Goal: Book appointment/travel/reservation

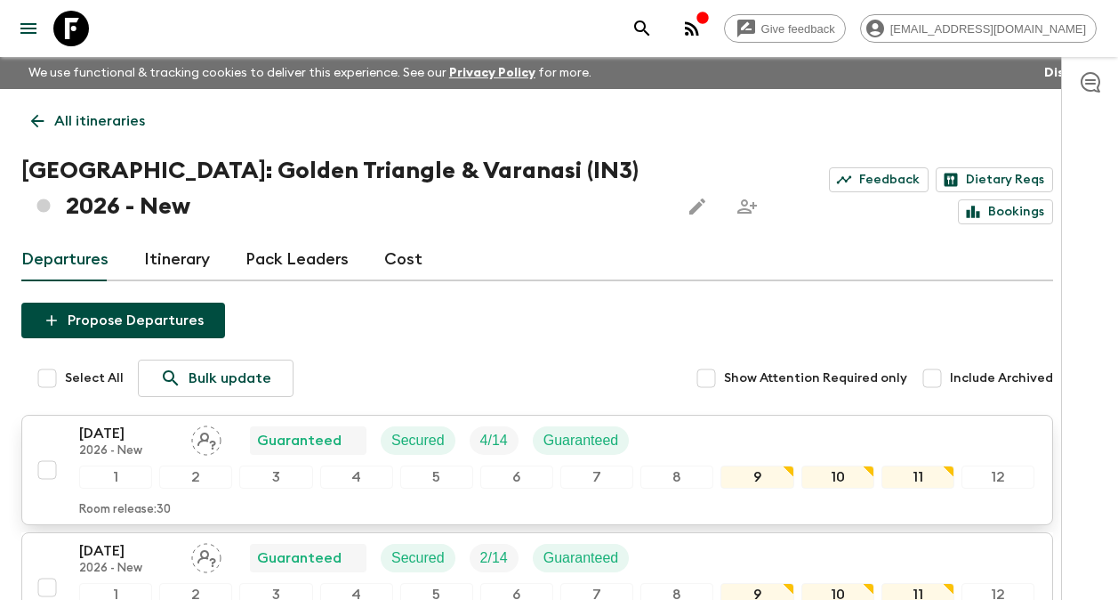
scroll to position [27, 0]
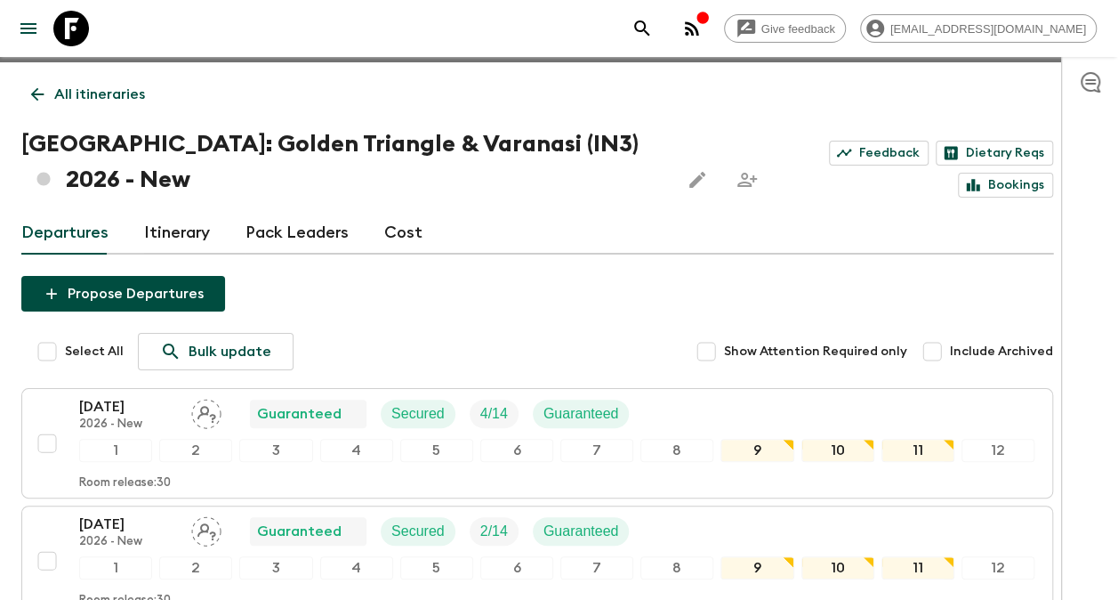
click at [101, 91] on p "All itineraries" at bounding box center [99, 94] width 91 height 21
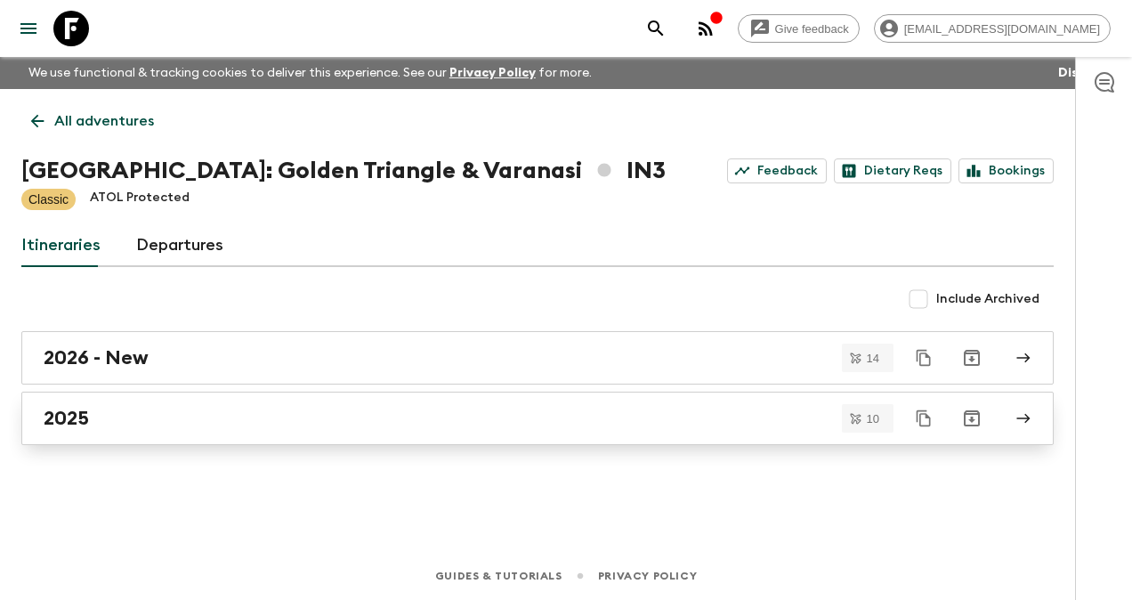
click at [66, 423] on h2 "2025" at bounding box center [66, 418] width 45 height 23
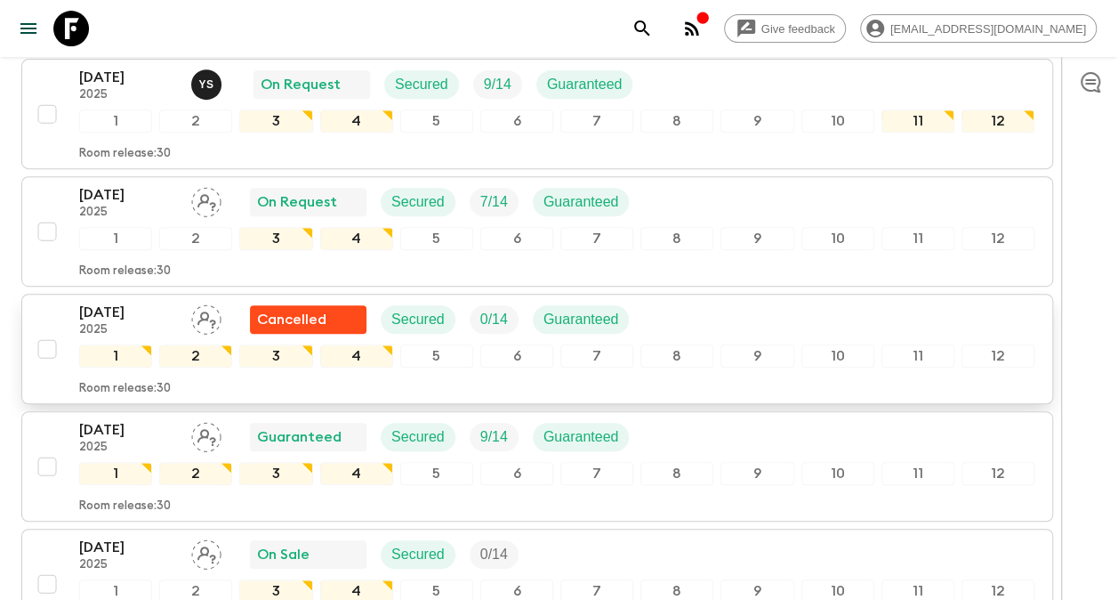
scroll to position [267, 0]
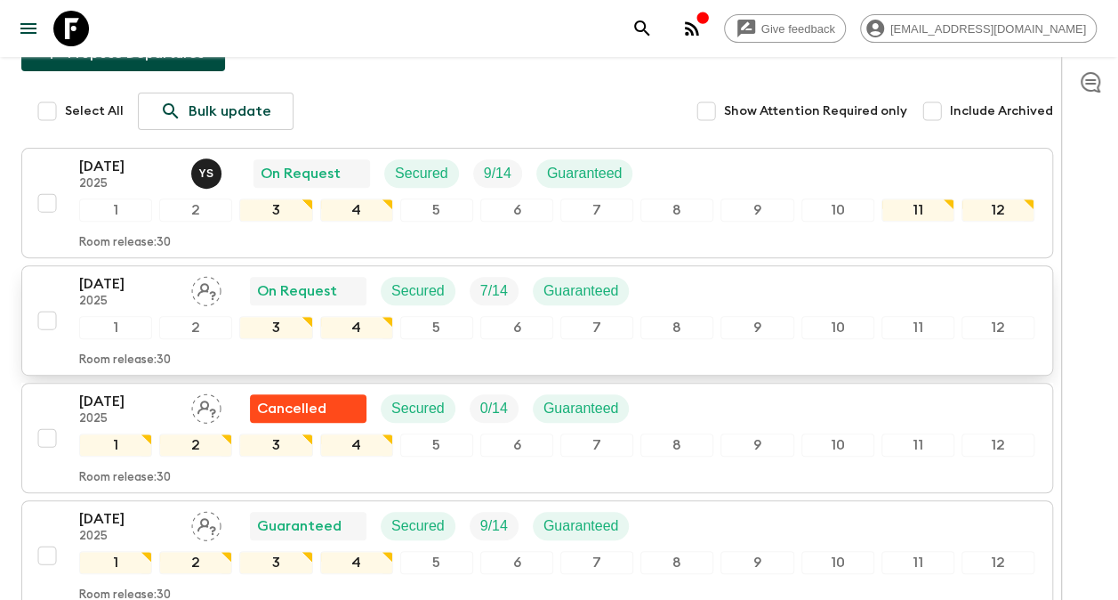
click at [132, 273] on p "[DATE]" at bounding box center [128, 283] width 98 height 21
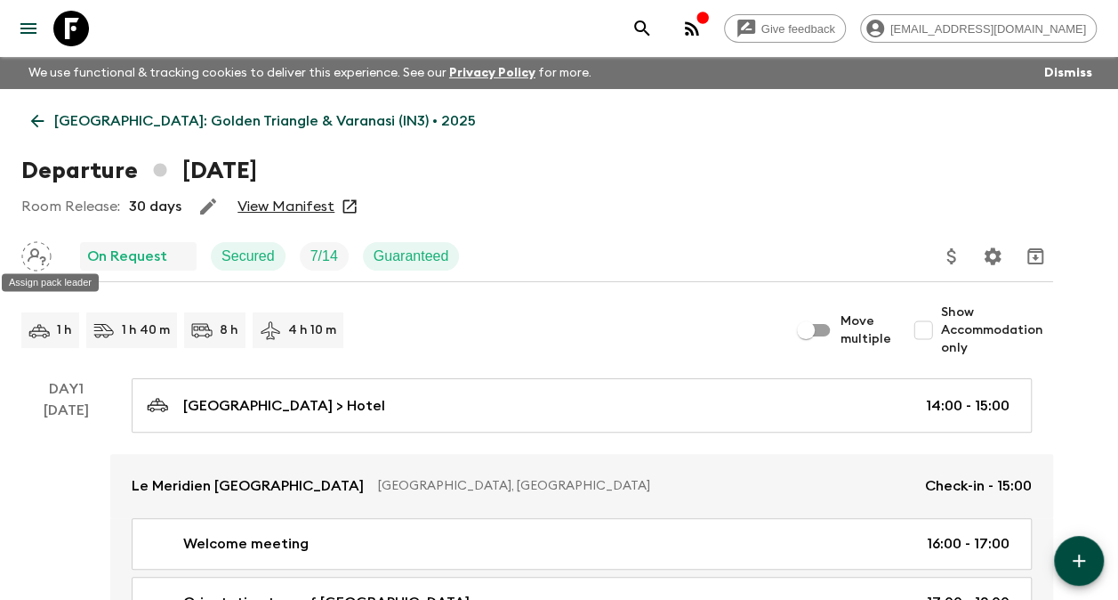
click at [35, 254] on icon "Assign pack leader" at bounding box center [36, 256] width 30 height 30
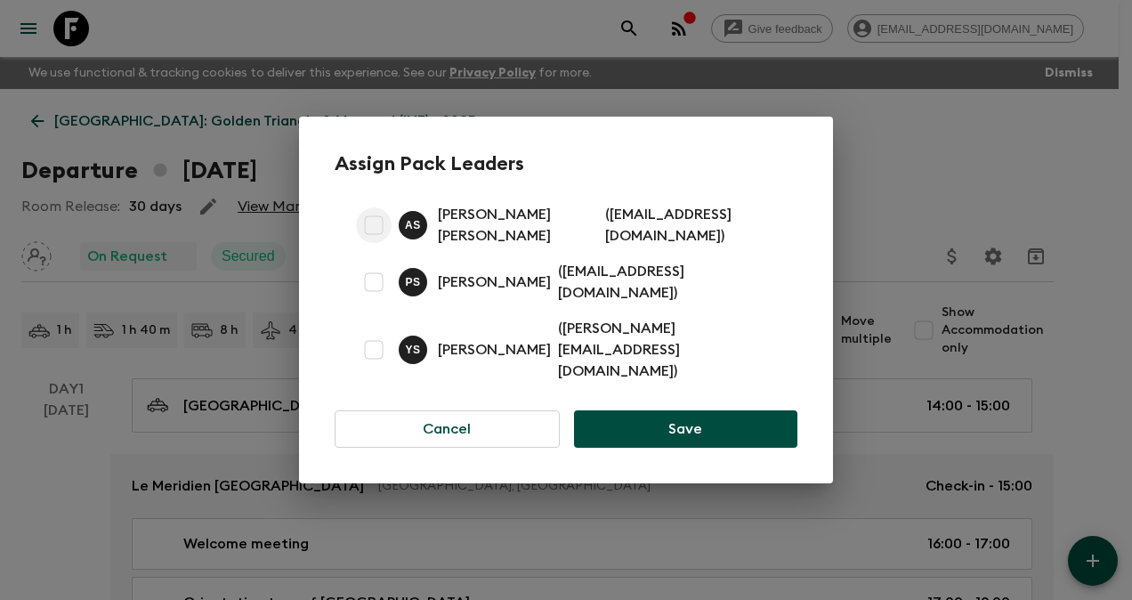
click at [374, 238] on input "checkbox" at bounding box center [374, 225] width 36 height 36
checkbox input "true"
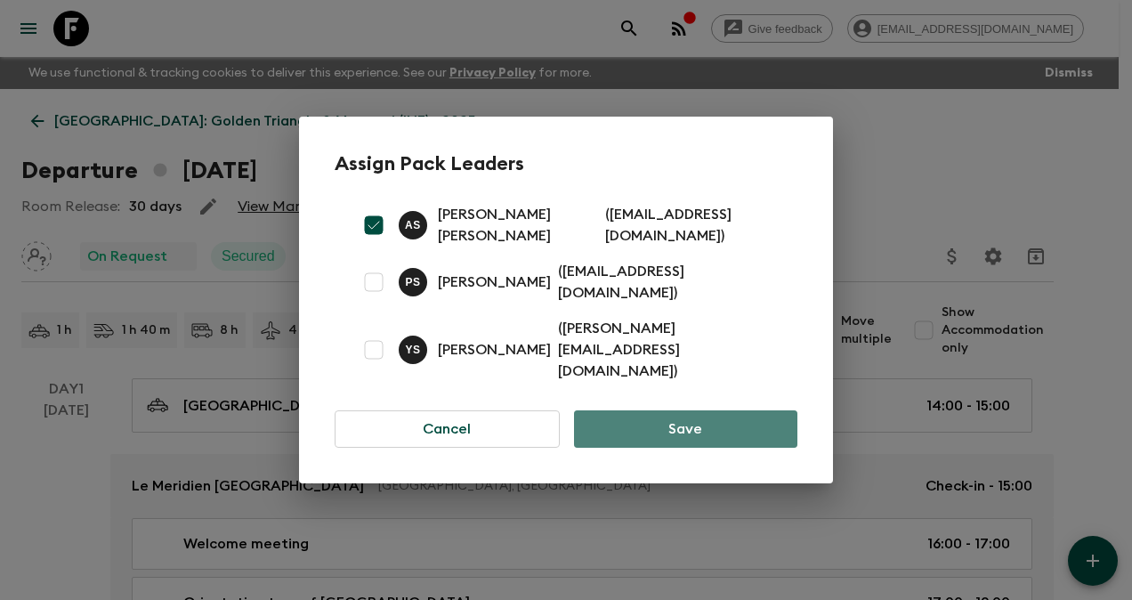
click at [719, 411] on button "Save" at bounding box center [685, 428] width 223 height 37
